Goal: Register for event/course

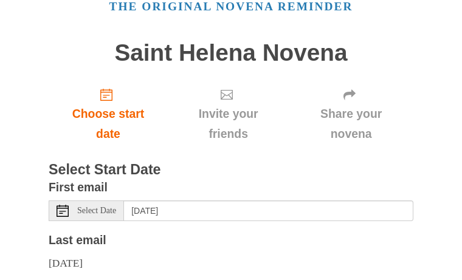
scroll to position [83, 0]
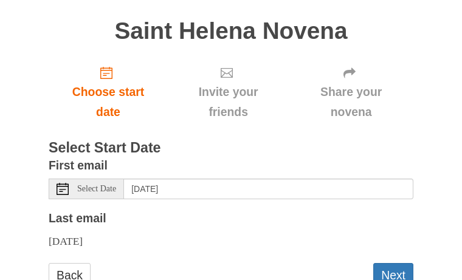
click at [124, 188] on div "Select Date" at bounding box center [86, 189] width 75 height 21
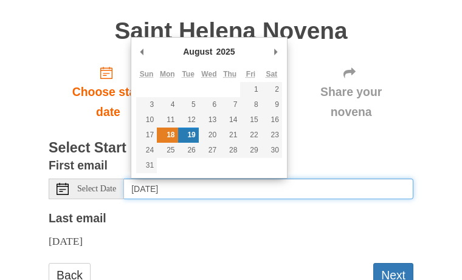
type input "[DATE]"
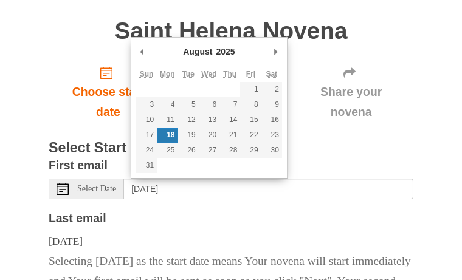
click at [173, 137] on main "Saint Helena Novena Choose start date Invite your friends Share your novena Sel…" at bounding box center [231, 189] width 365 height 365
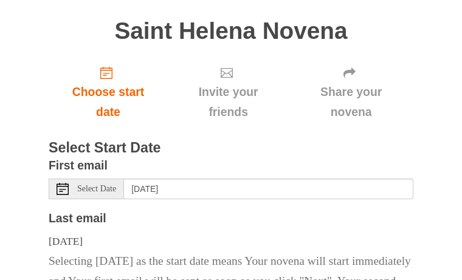
scroll to position [143, 0]
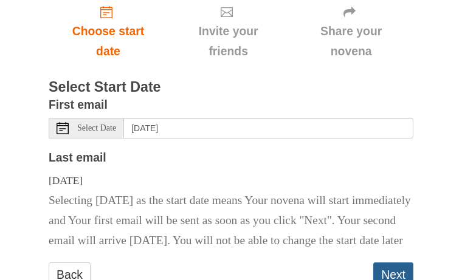
click at [385, 265] on button "Next" at bounding box center [393, 275] width 40 height 25
